Goal: Task Accomplishment & Management: Use online tool/utility

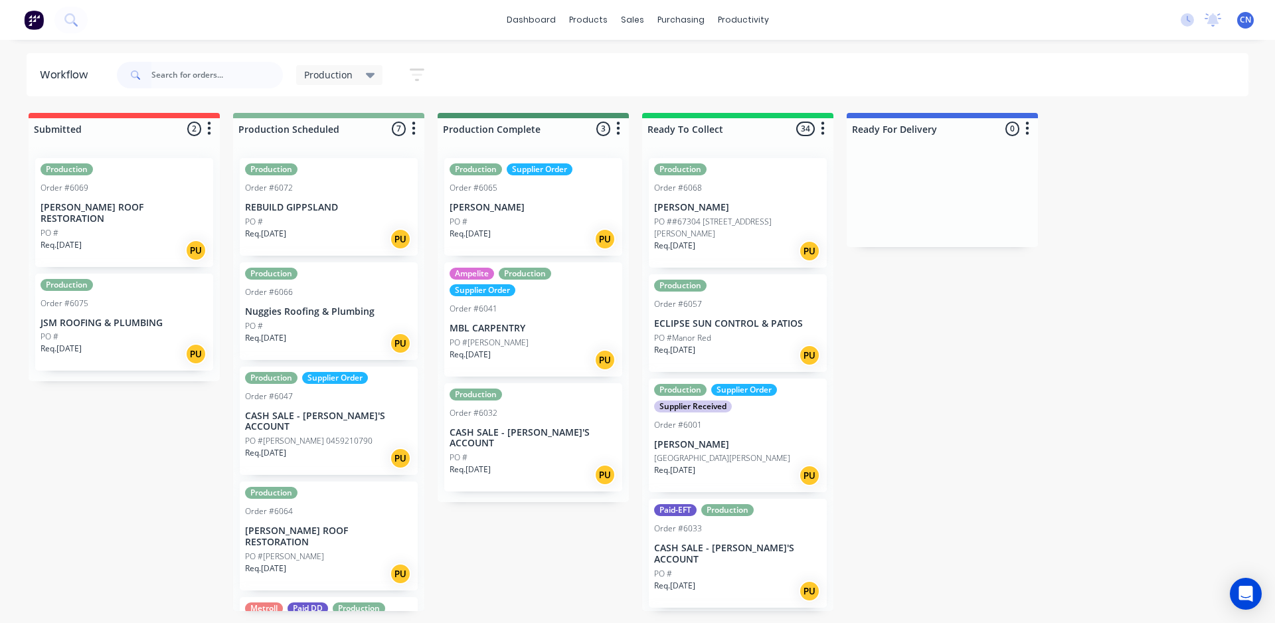
click at [225, 69] on input "text" at bounding box center [217, 75] width 132 height 27
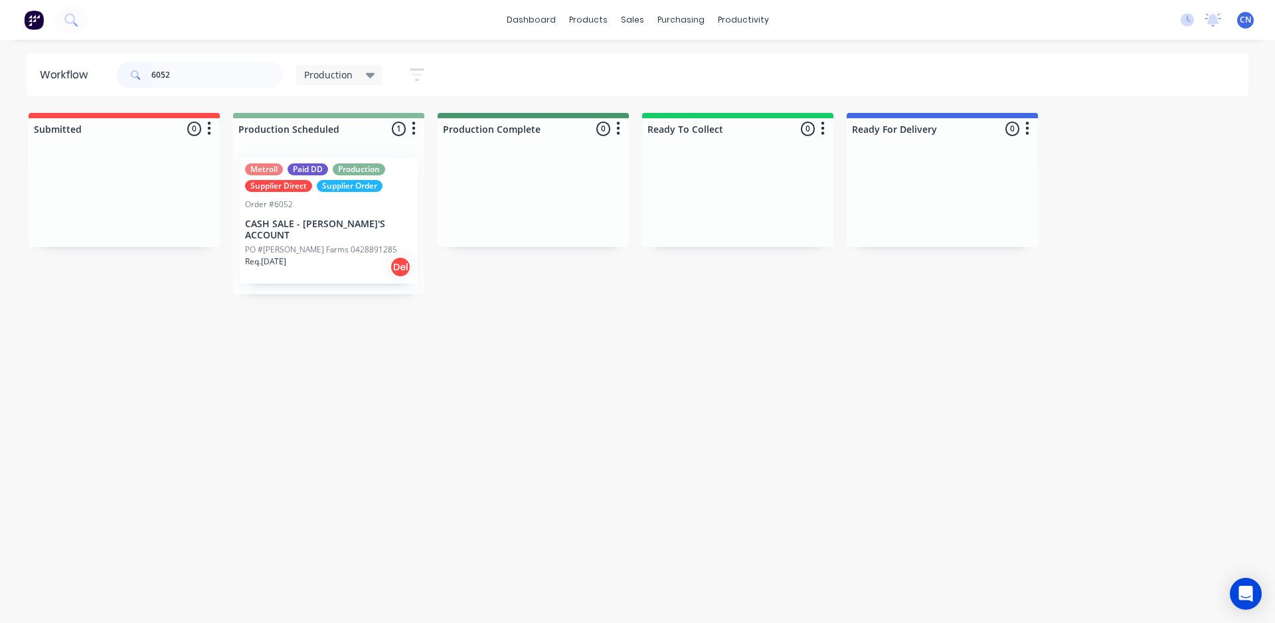
click at [314, 244] on p "PO #[PERSON_NAME] Farms 0428891285" at bounding box center [321, 250] width 152 height 12
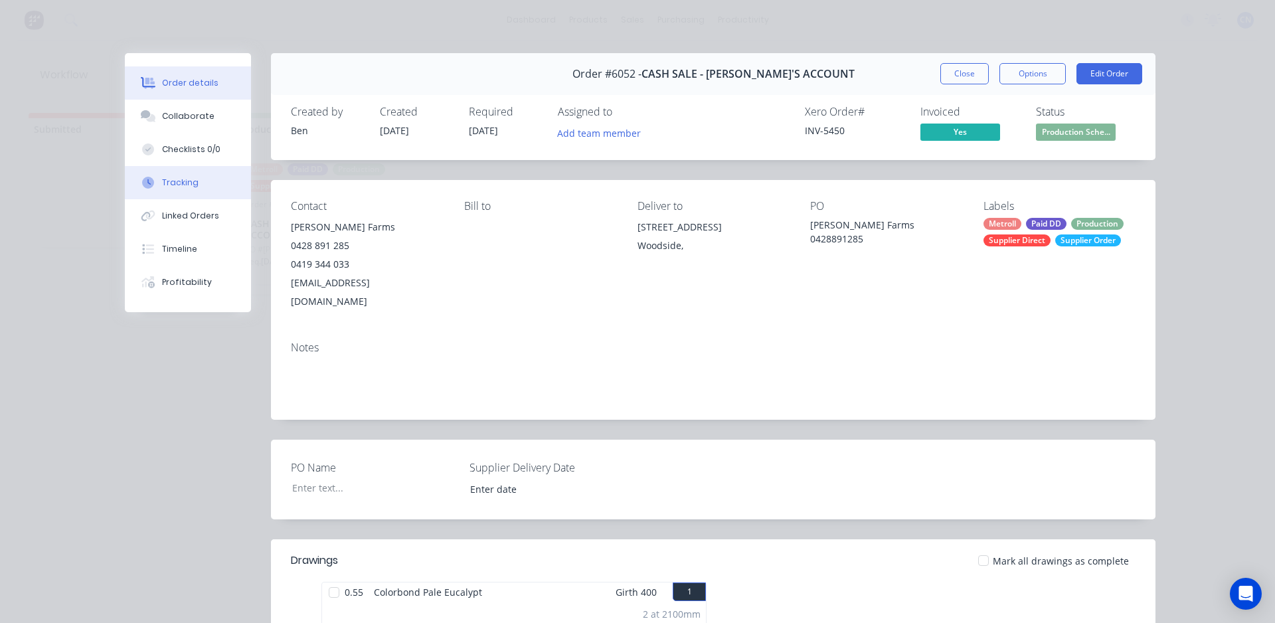
click at [147, 184] on icon at bounding box center [148, 183] width 12 height 12
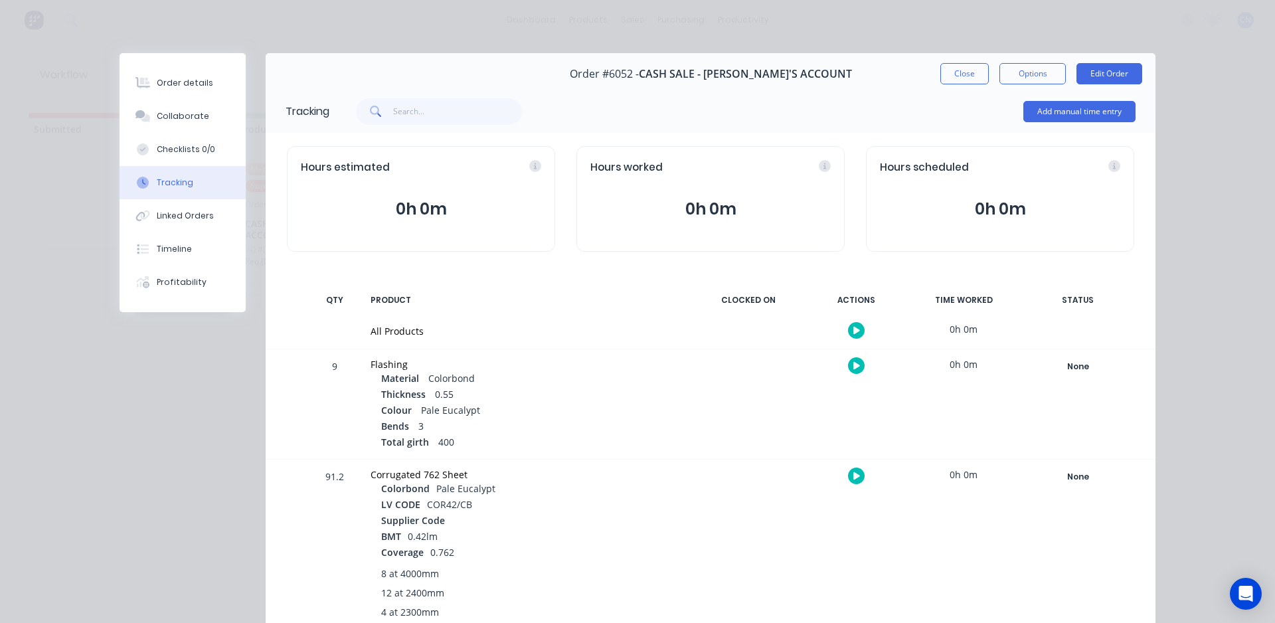
click at [854, 333] on icon "button" at bounding box center [857, 330] width 7 height 7
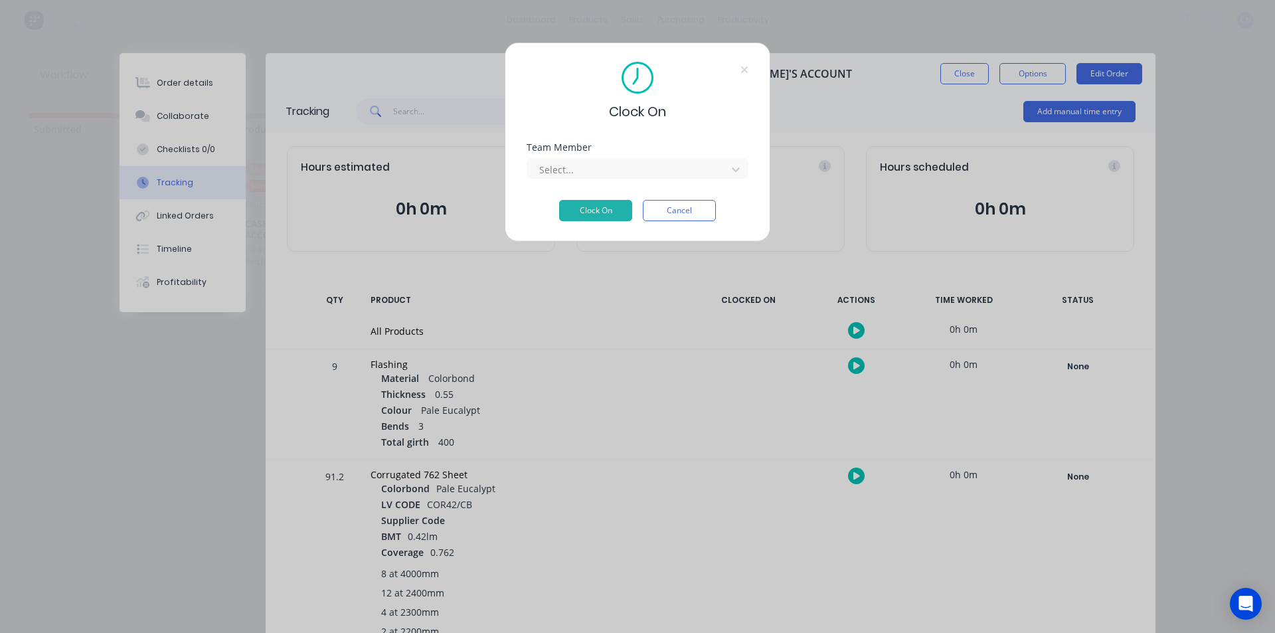
click at [625, 179] on div "Team Member Select..." at bounding box center [638, 171] width 222 height 57
click at [624, 169] on div at bounding box center [629, 169] width 182 height 17
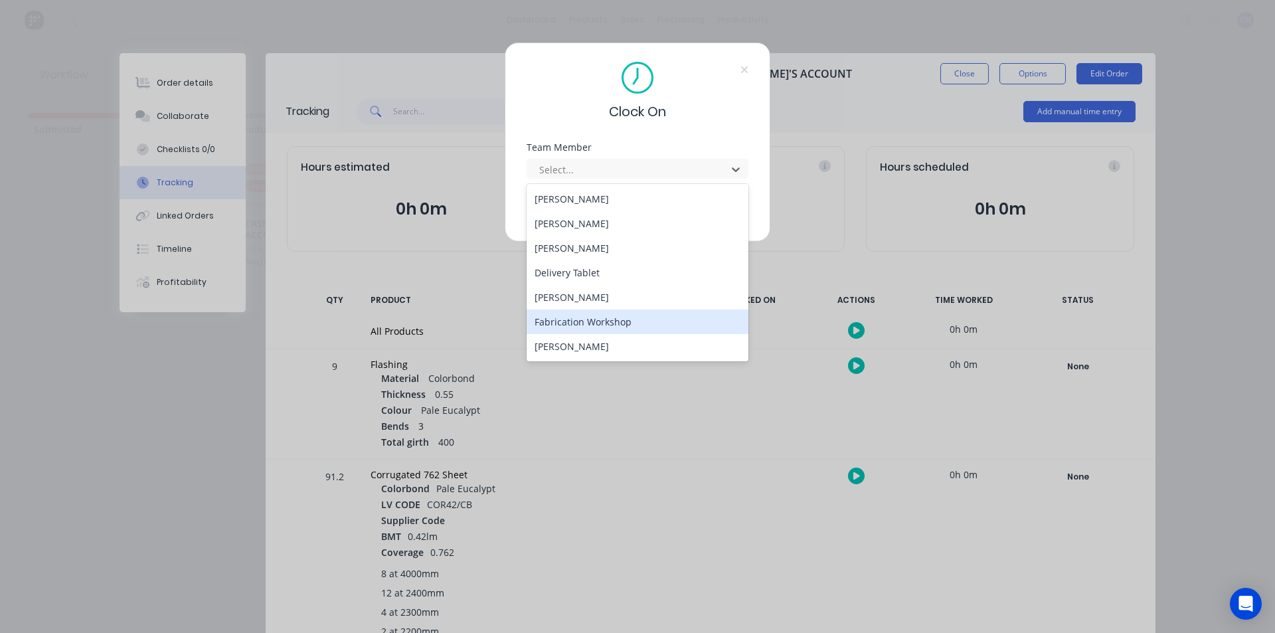
click at [579, 317] on div "Fabrication Workshop" at bounding box center [638, 322] width 222 height 25
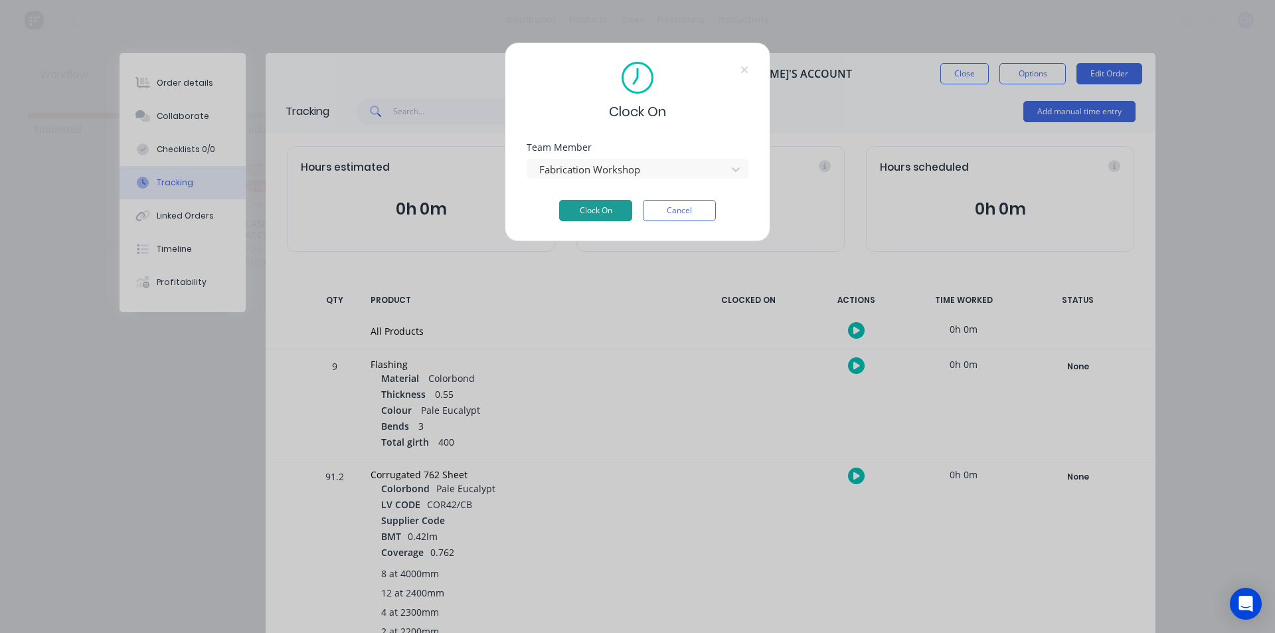
click at [579, 207] on button "Clock On" at bounding box center [595, 210] width 73 height 21
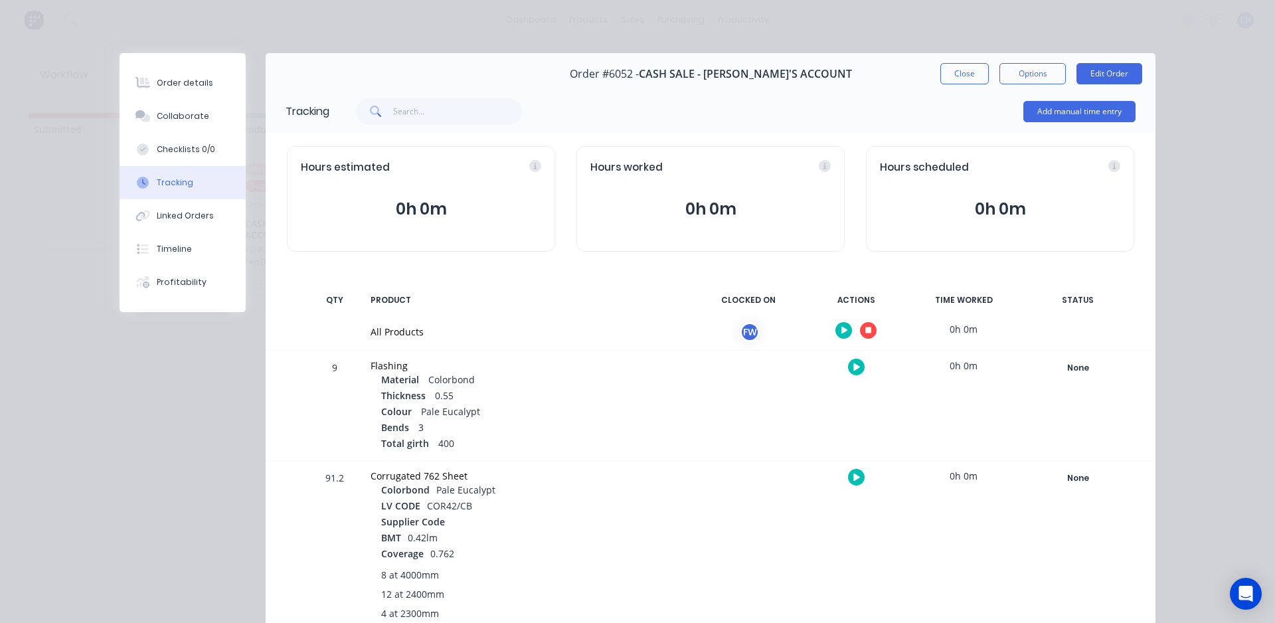
click at [866, 325] on button "button" at bounding box center [868, 330] width 17 height 17
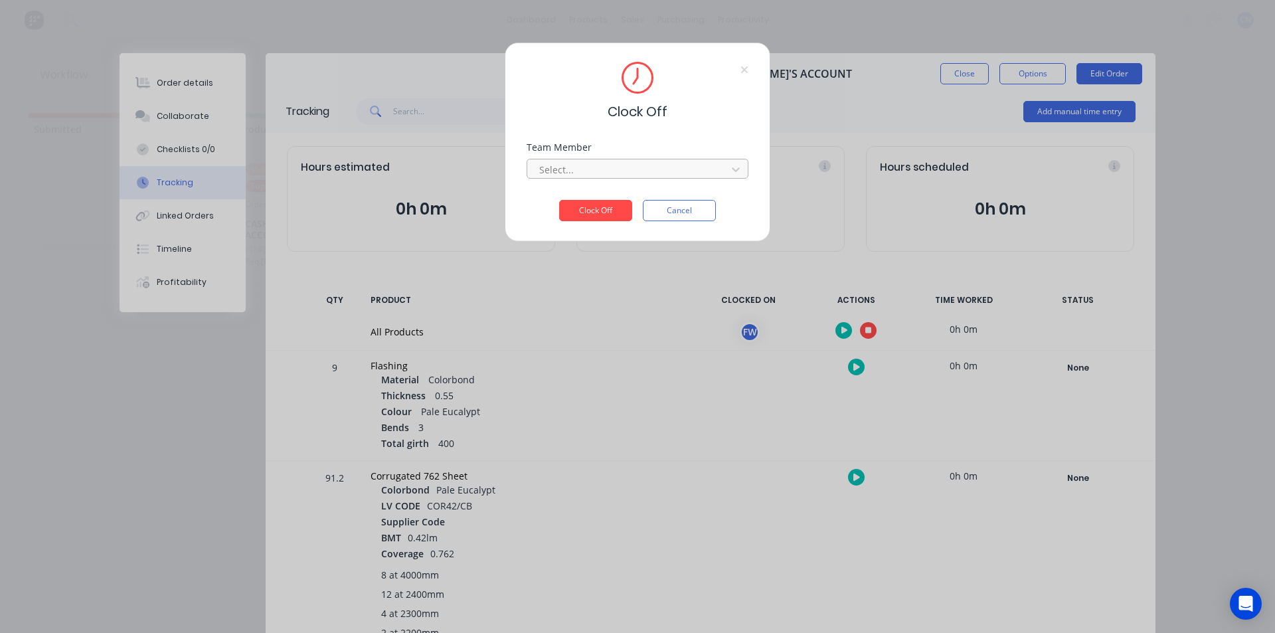
click at [604, 165] on div at bounding box center [629, 169] width 182 height 17
click at [583, 197] on div "Fabrication Workshop" at bounding box center [638, 199] width 222 height 25
click at [583, 209] on button "Clock Off" at bounding box center [595, 210] width 73 height 21
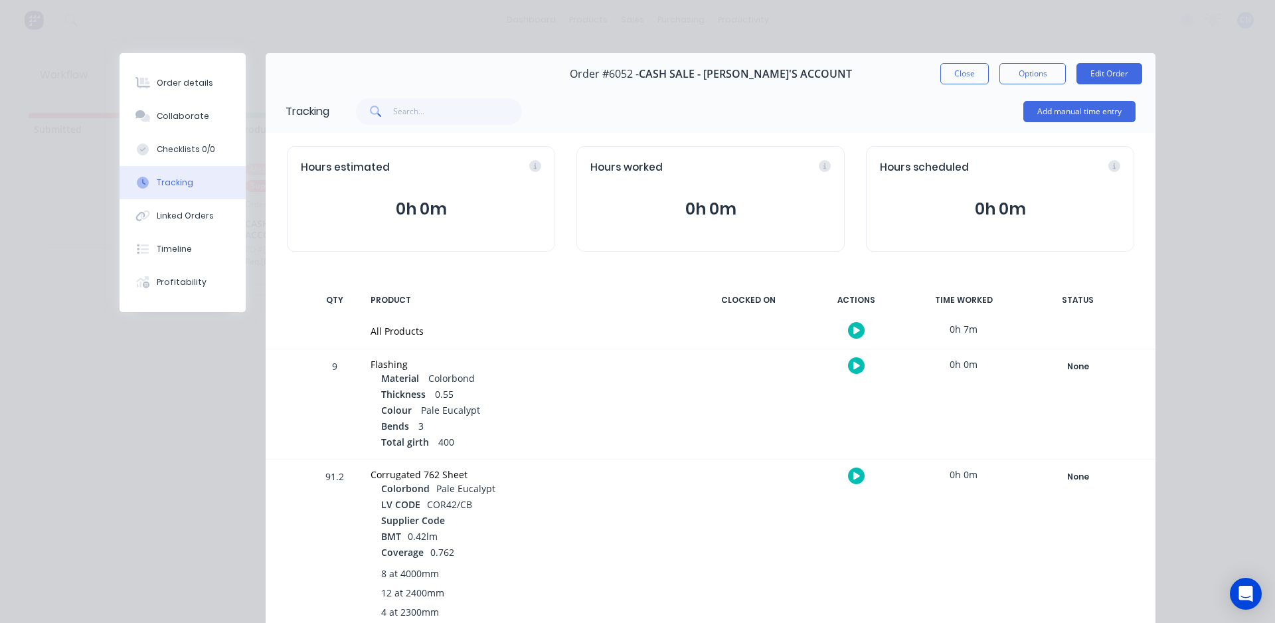
click at [966, 75] on button "Close" at bounding box center [965, 73] width 48 height 21
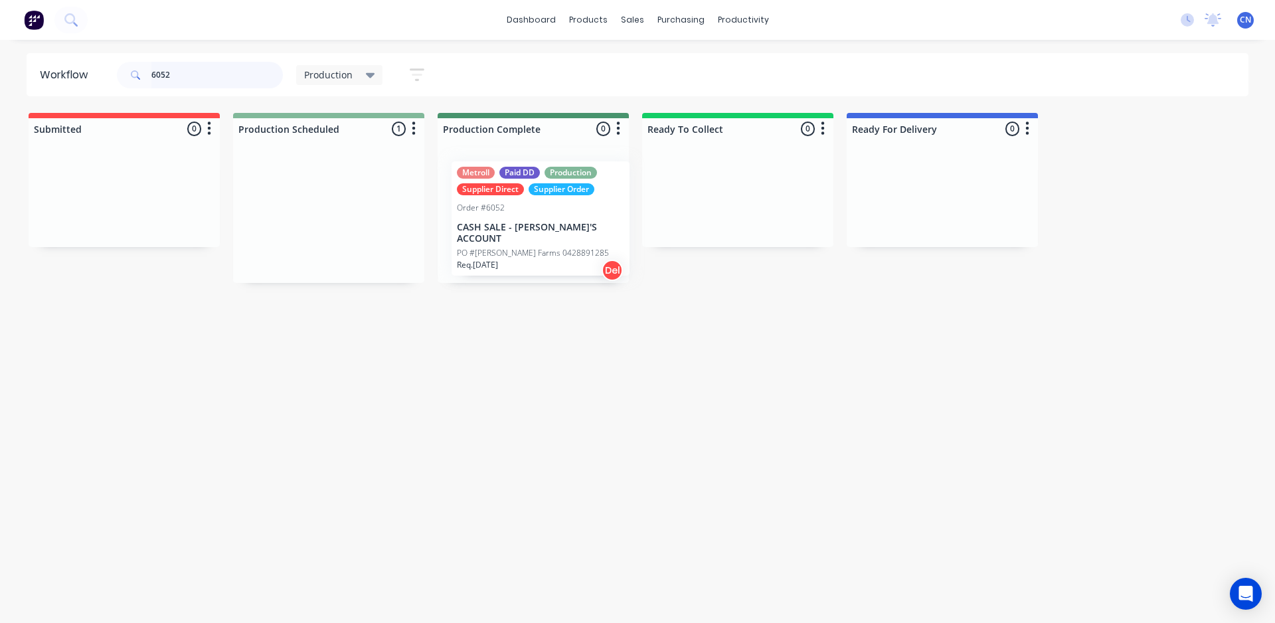
drag, startPoint x: 287, startPoint y: 240, endPoint x: 502, endPoint y: 242, distance: 214.6
click at [502, 242] on div "Submitted 0 Summaries Total order value Invoiced to date To be invoiced Product…" at bounding box center [1001, 198] width 2023 height 170
drag, startPoint x: 186, startPoint y: 64, endPoint x: 0, endPoint y: 61, distance: 186.0
click at [0, 61] on div "Workflow 6052 Production Save new view None edit Production (Default) edit Comp…" at bounding box center [637, 74] width 1275 height 43
type input "6064"
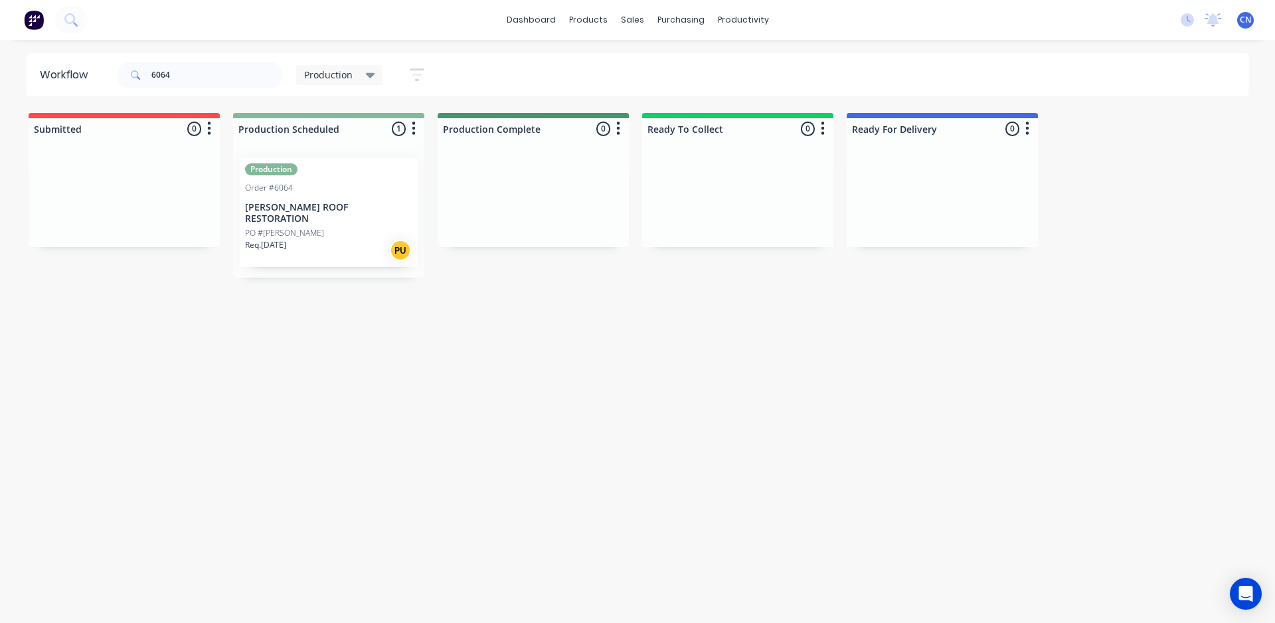
click at [293, 211] on p "[PERSON_NAME] ROOF RESTORATION" at bounding box center [328, 213] width 167 height 23
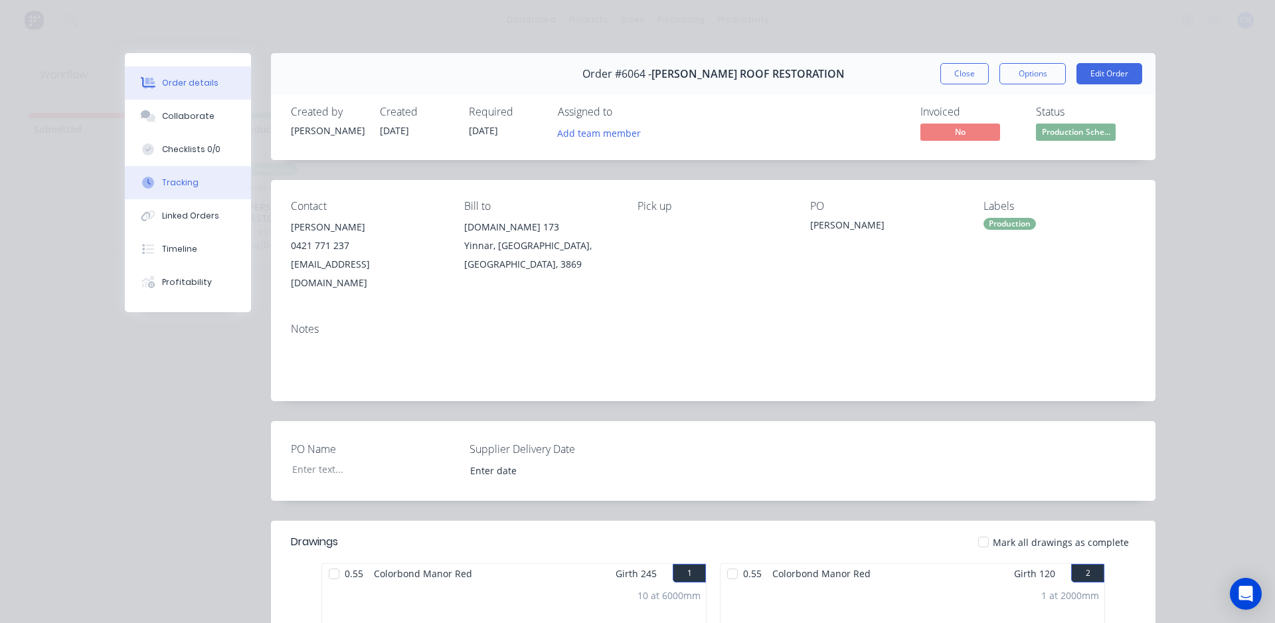
click at [186, 185] on div "Tracking" at bounding box center [180, 183] width 37 height 12
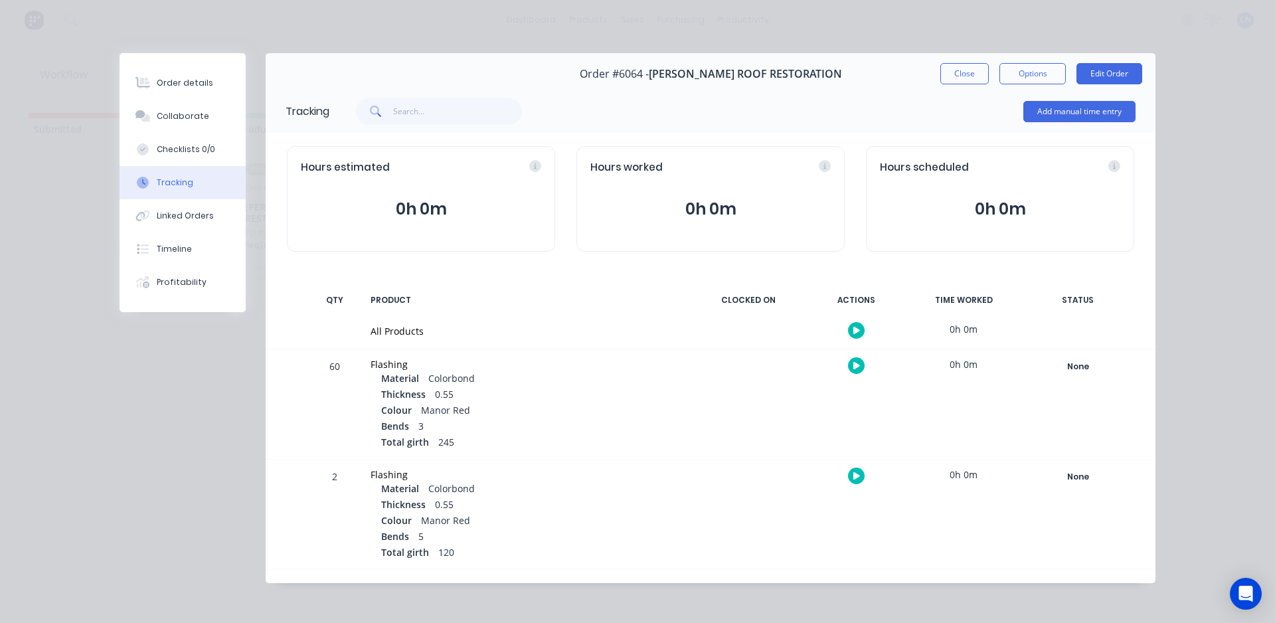
click at [854, 327] on icon "button" at bounding box center [857, 330] width 7 height 9
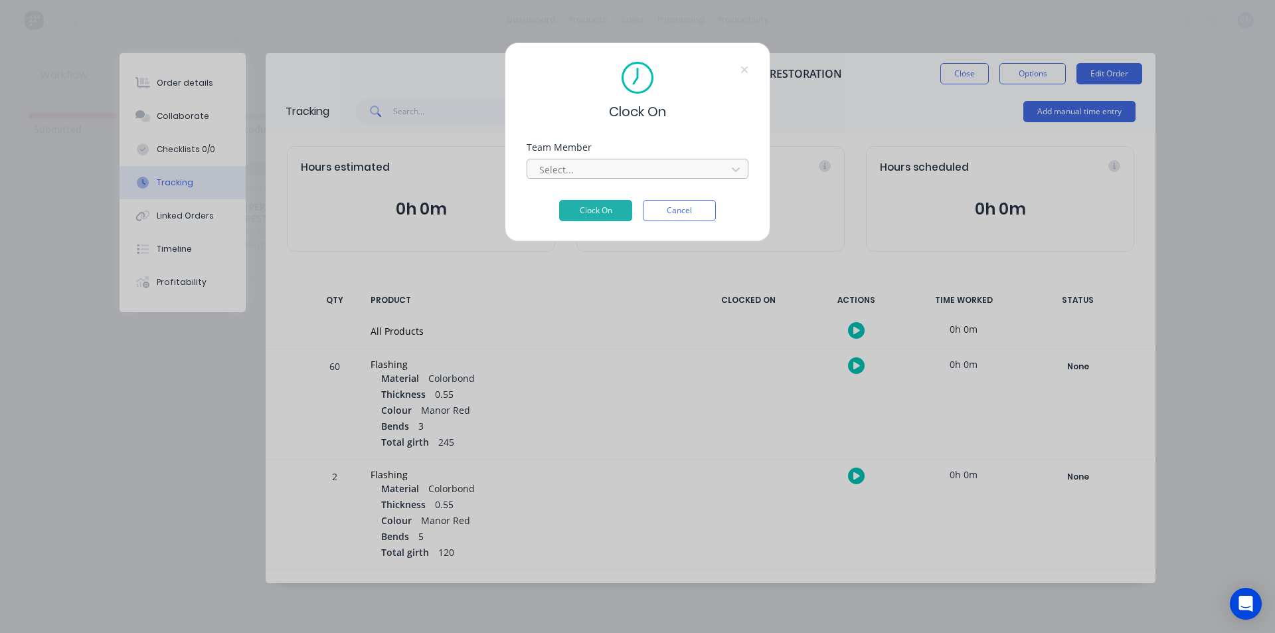
click at [630, 161] on div at bounding box center [629, 169] width 182 height 17
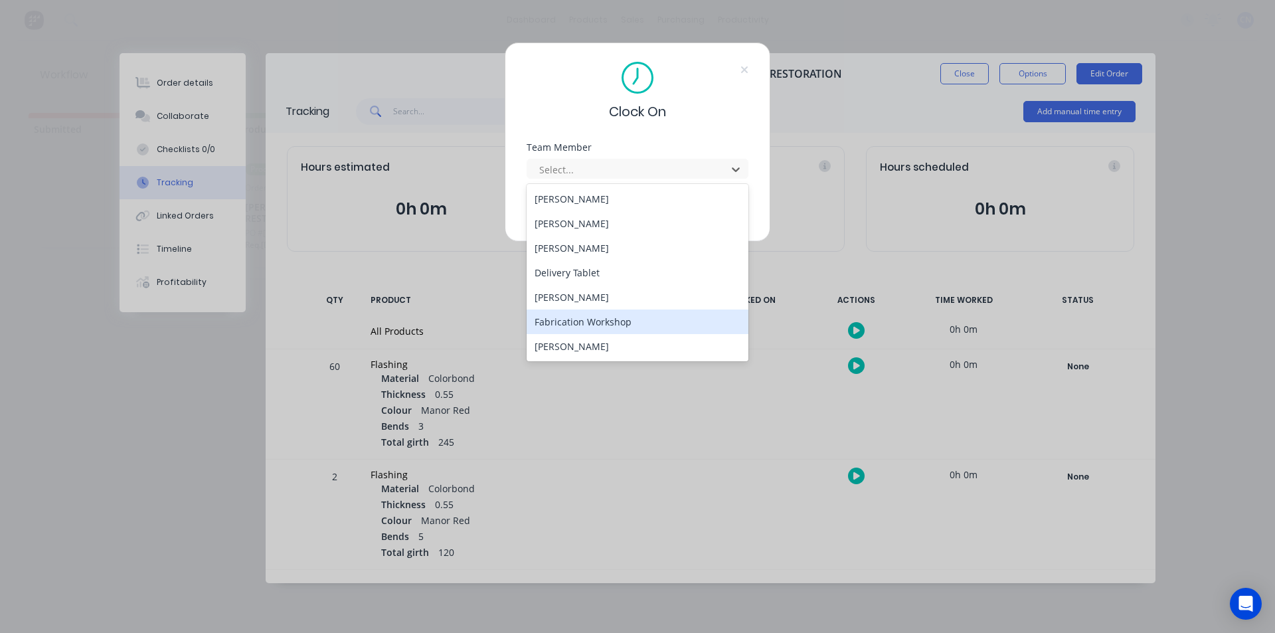
click at [580, 321] on div "Fabrication Workshop" at bounding box center [638, 322] width 222 height 25
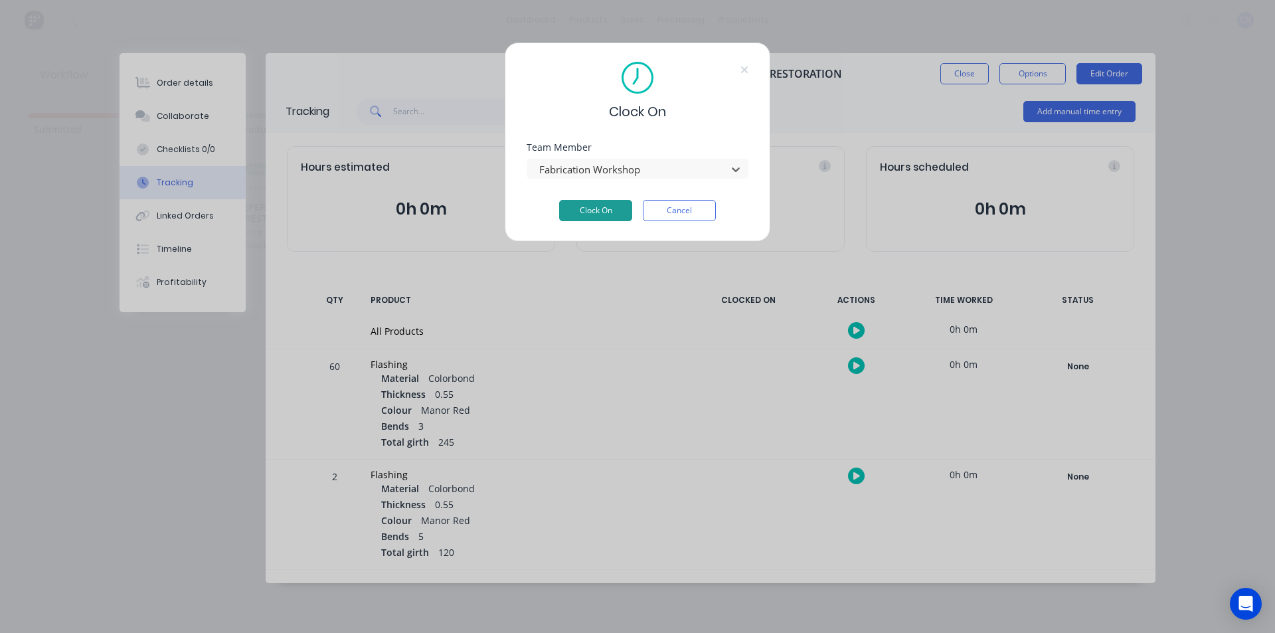
click at [595, 218] on button "Clock On" at bounding box center [595, 210] width 73 height 21
